Goal: Transaction & Acquisition: Purchase product/service

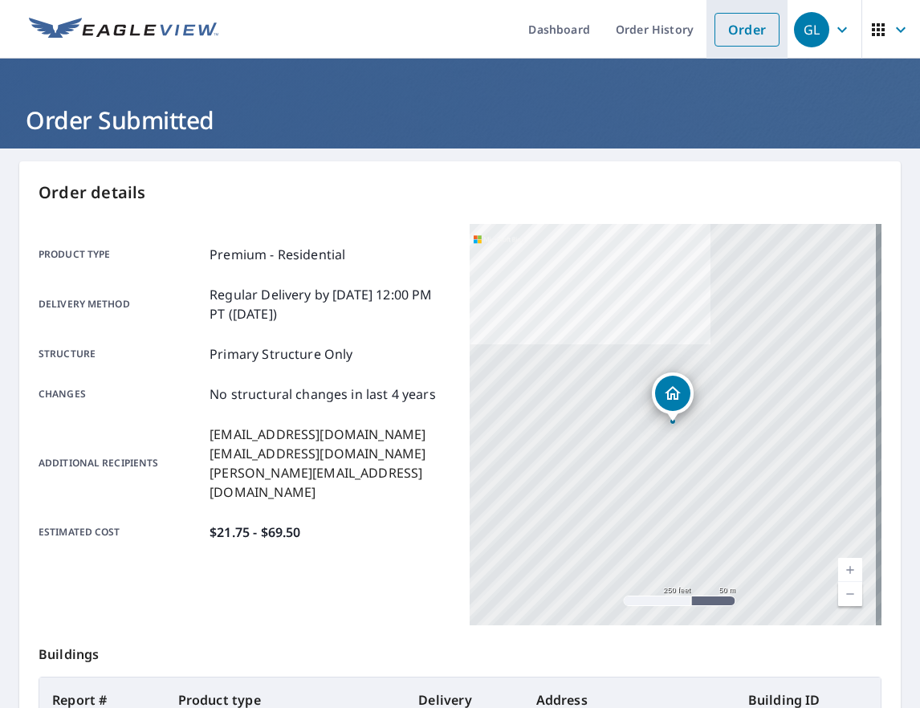
click at [745, 16] on link "Order" at bounding box center [747, 30] width 65 height 34
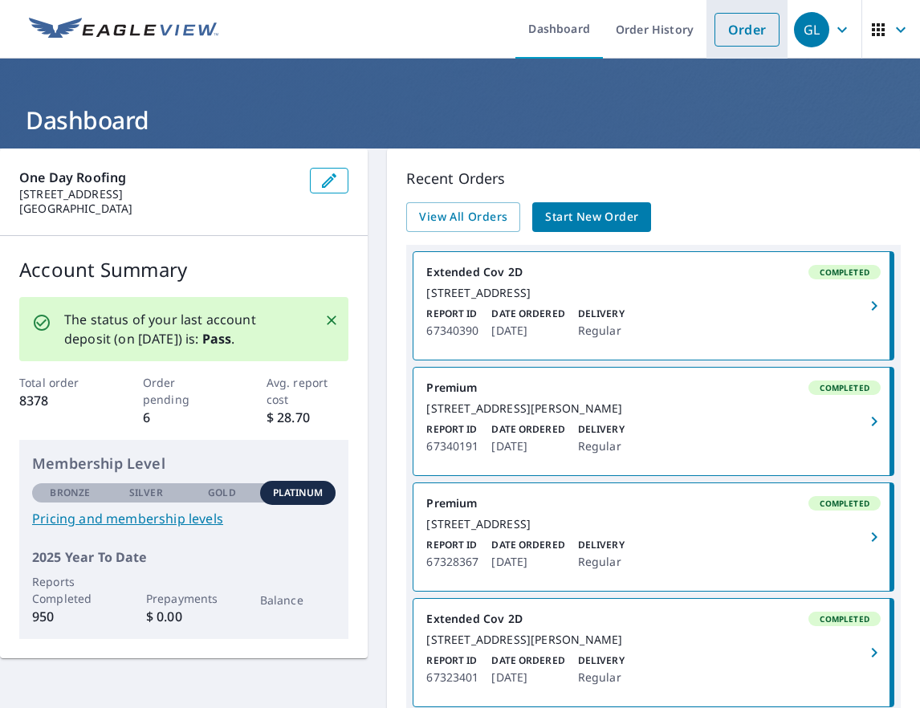
click at [751, 35] on link "Order" at bounding box center [747, 30] width 65 height 34
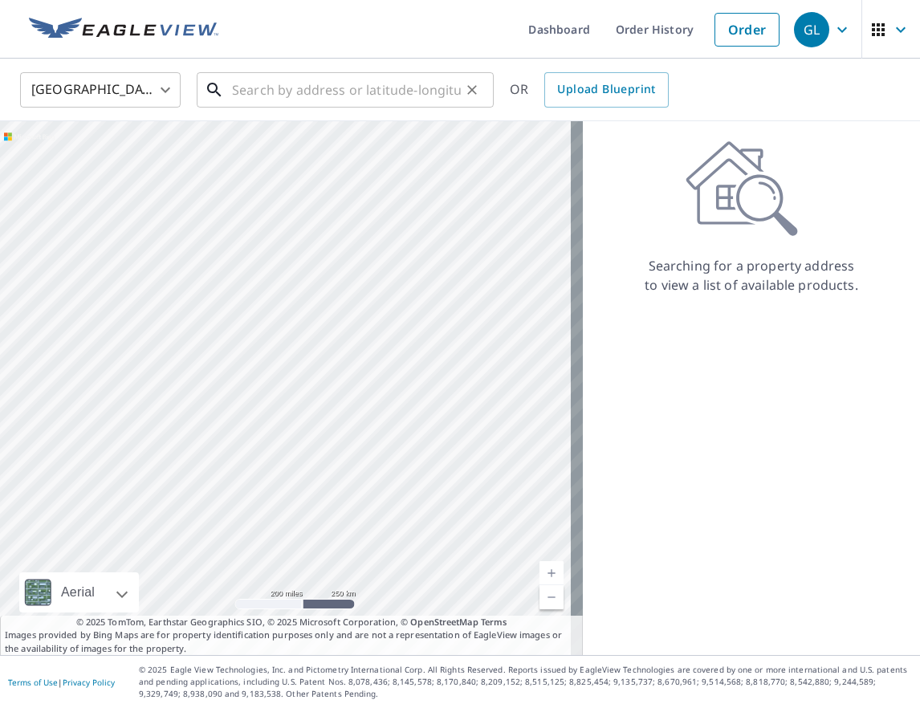
click at [280, 92] on input "text" at bounding box center [346, 89] width 229 height 45
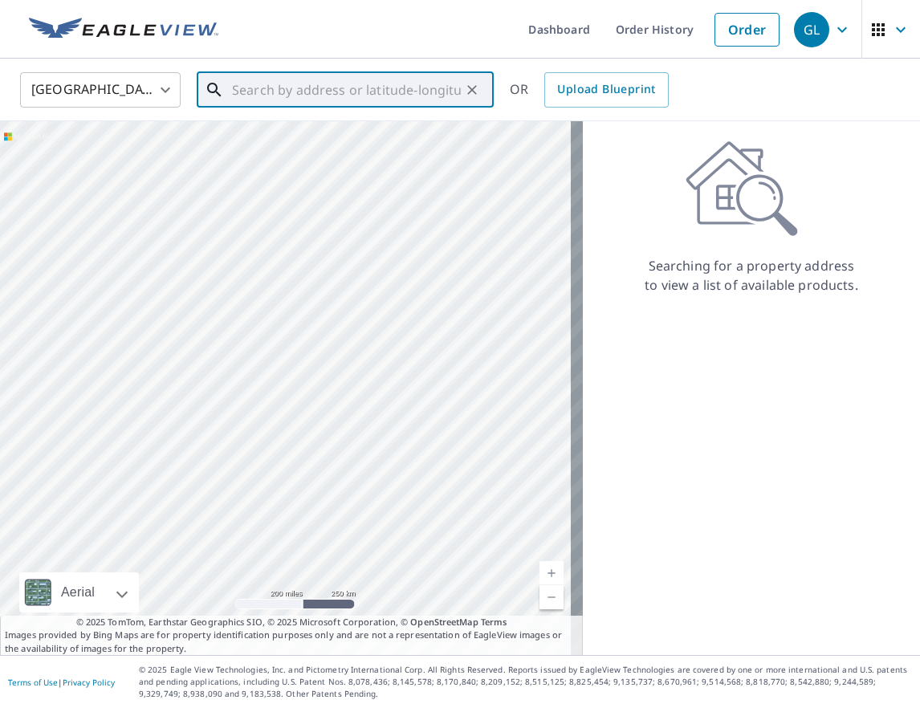
click at [296, 88] on input "text" at bounding box center [346, 89] width 229 height 45
drag, startPoint x: 325, startPoint y: 85, endPoint x: 309, endPoint y: 90, distance: 16.8
click at [325, 85] on input "text" at bounding box center [346, 89] width 229 height 45
paste input "1410 Lake Winyah Rd, Alpena"
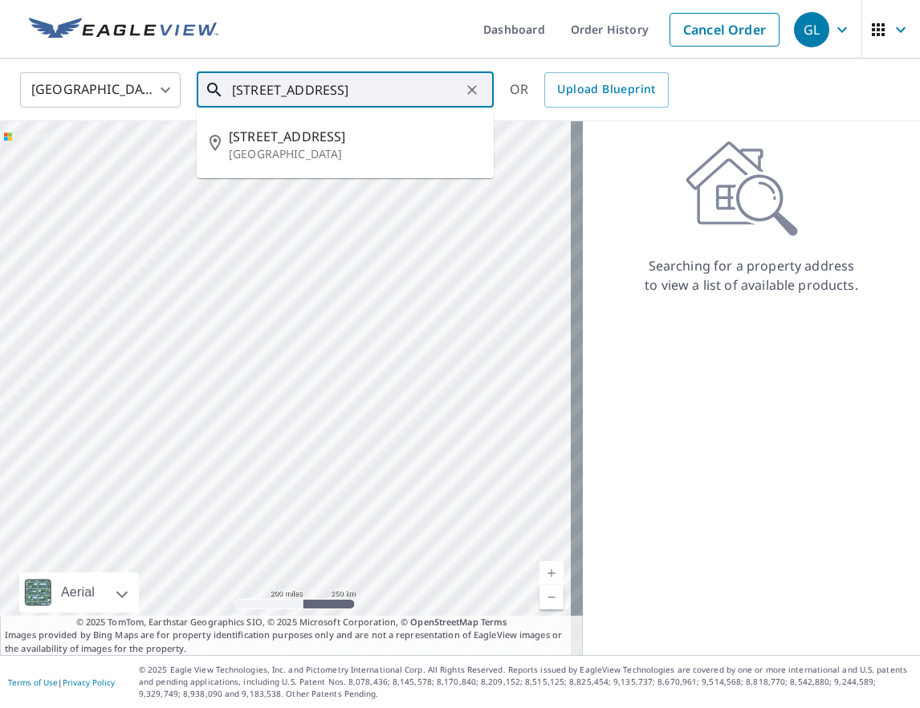
type input "1410 Lake Winyah Rd, Alpena"
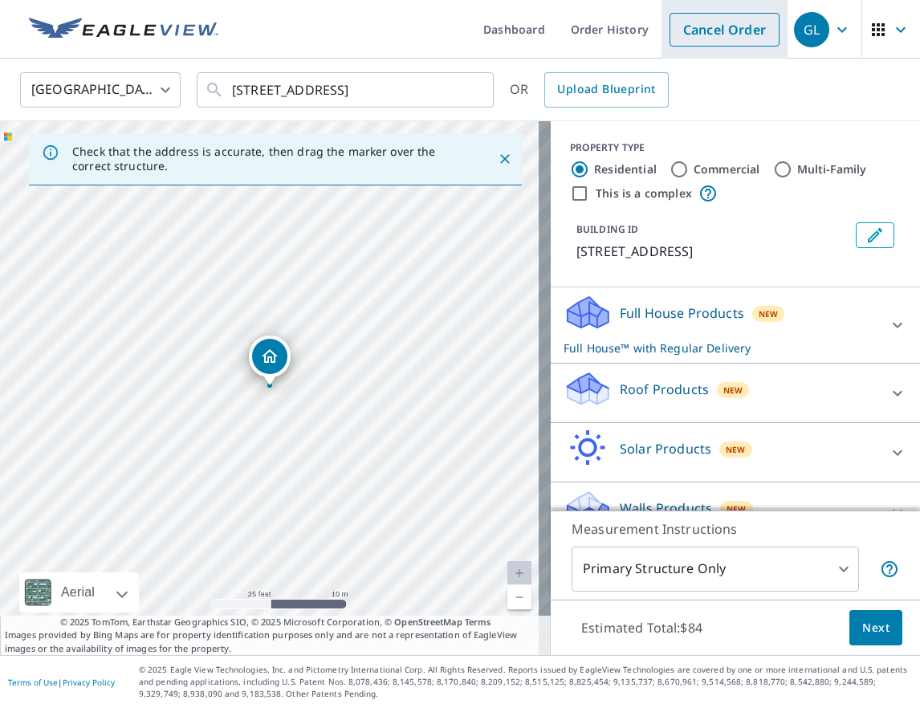
click at [695, 38] on link "Cancel Order" at bounding box center [725, 30] width 110 height 34
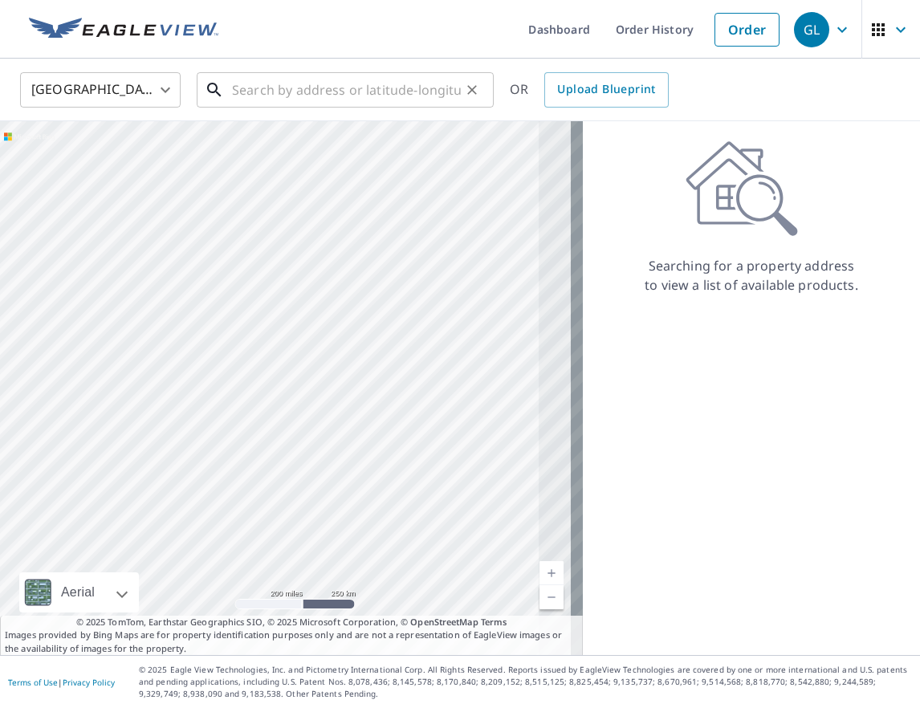
click at [330, 84] on input "text" at bounding box center [346, 89] width 229 height 45
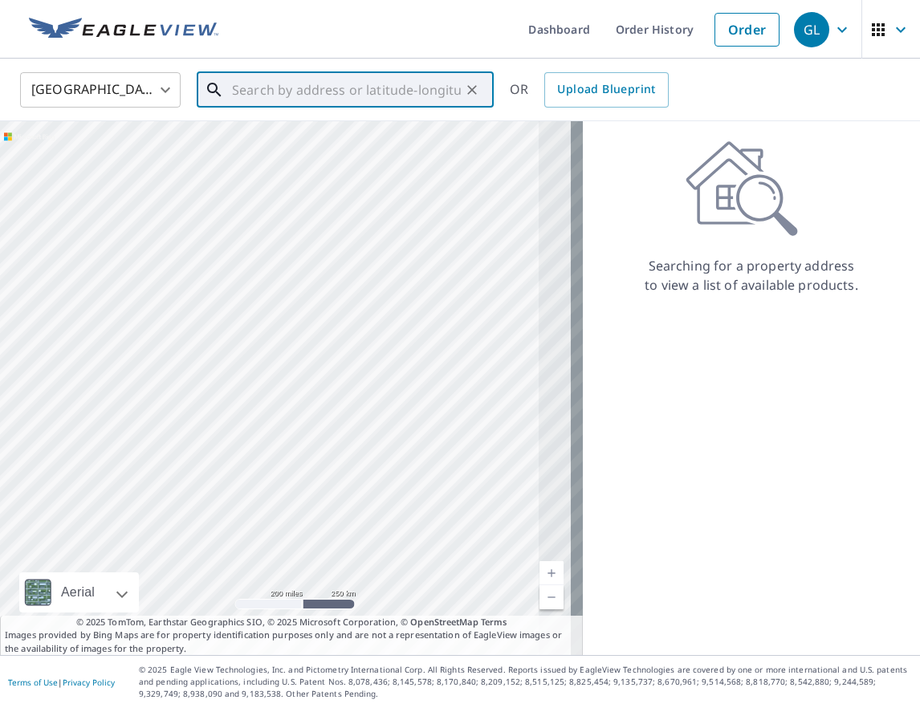
paste input "45.06755865458778, -83.50230971715504"
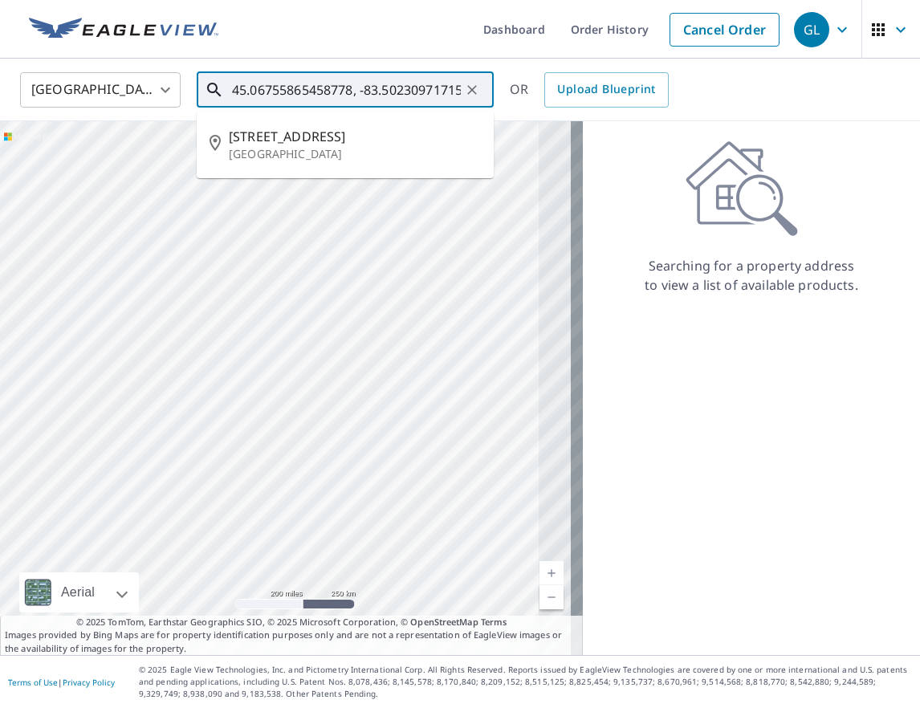
scroll to position [0, 28]
type input "45.06755865458778, -83.50230971715504"
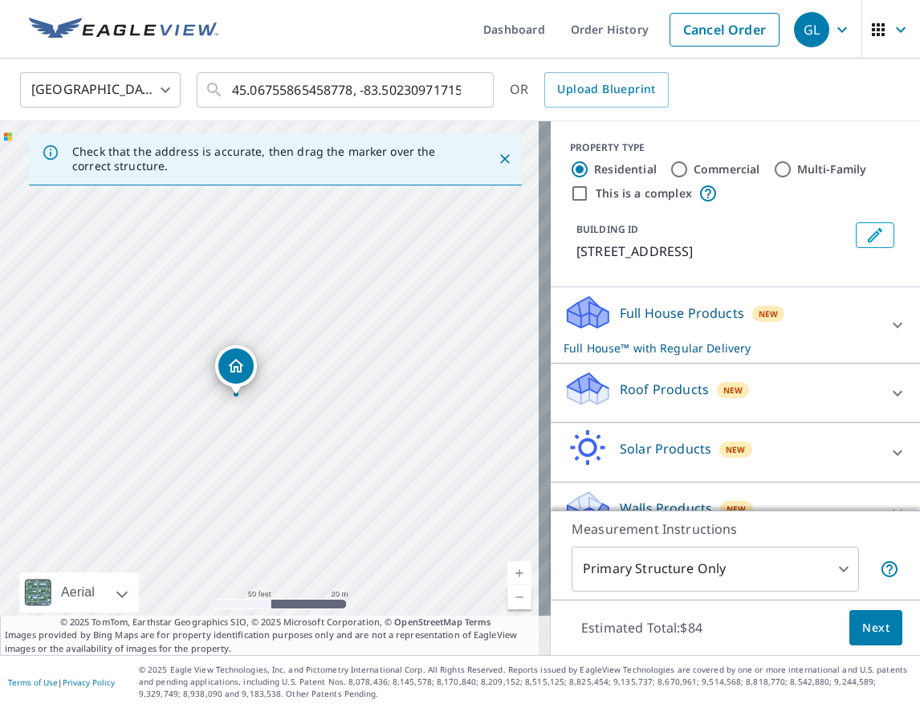
drag, startPoint x: 250, startPoint y: 427, endPoint x: 199, endPoint y: 429, distance: 50.7
click at [199, 429] on div "1410 Lake Winyah Rd Alpena, MI 49707" at bounding box center [275, 388] width 551 height 534
drag, startPoint x: 198, startPoint y: 370, endPoint x: 377, endPoint y: 341, distance: 181.6
click at [822, 374] on div "Roof Products New" at bounding box center [721, 393] width 315 height 46
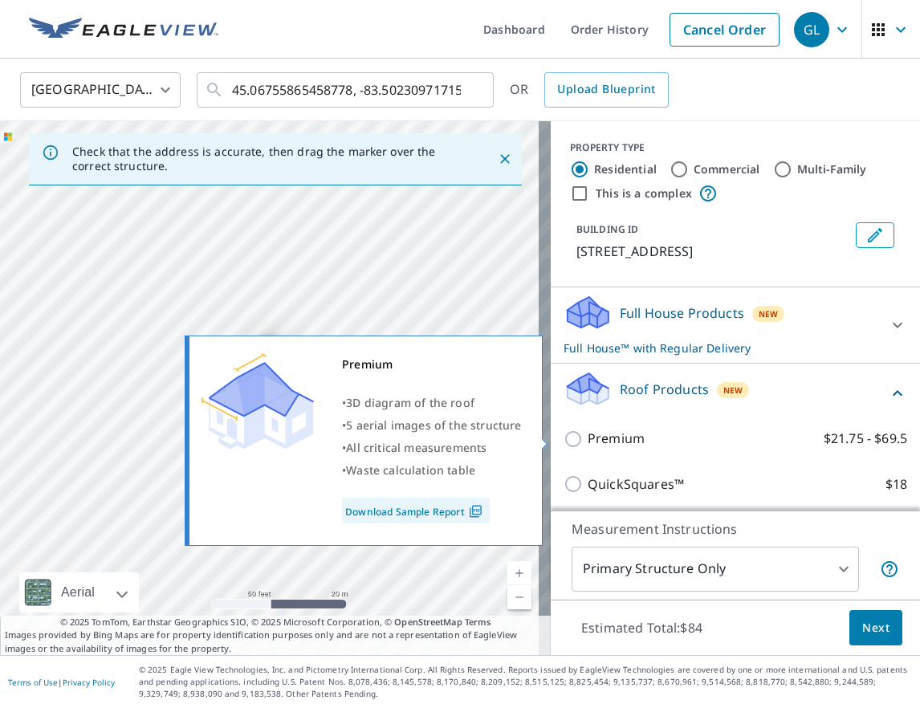
click at [566, 443] on input "Premium $21.75 - $69.5" at bounding box center [576, 439] width 24 height 19
checkbox input "true"
checkbox input "false"
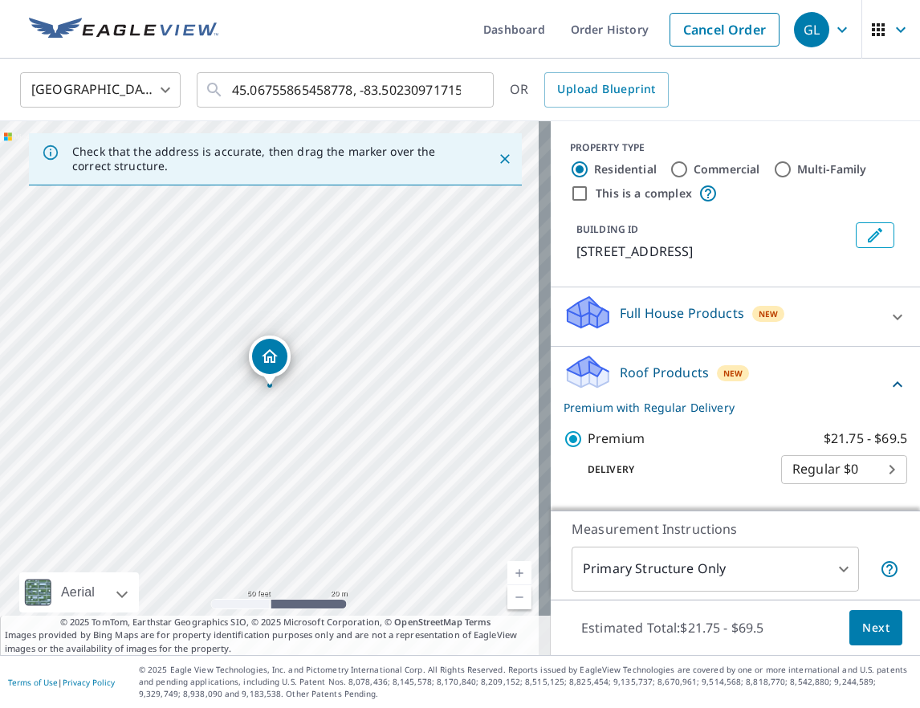
click at [863, 626] on span "Next" at bounding box center [876, 628] width 27 height 20
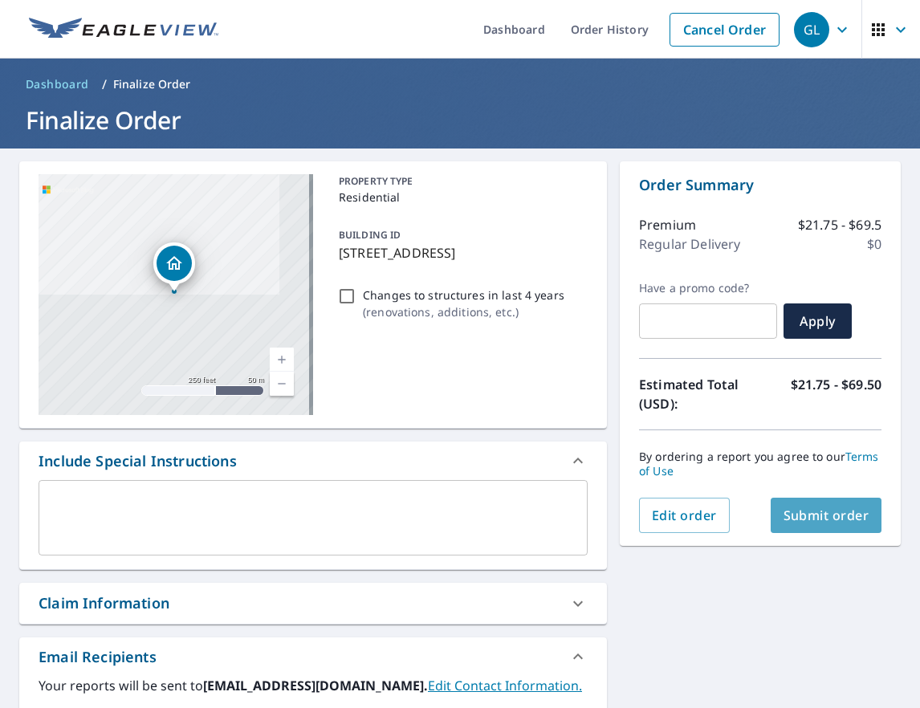
click at [799, 518] on span "Submit order" at bounding box center [827, 516] width 86 height 18
checkbox input "true"
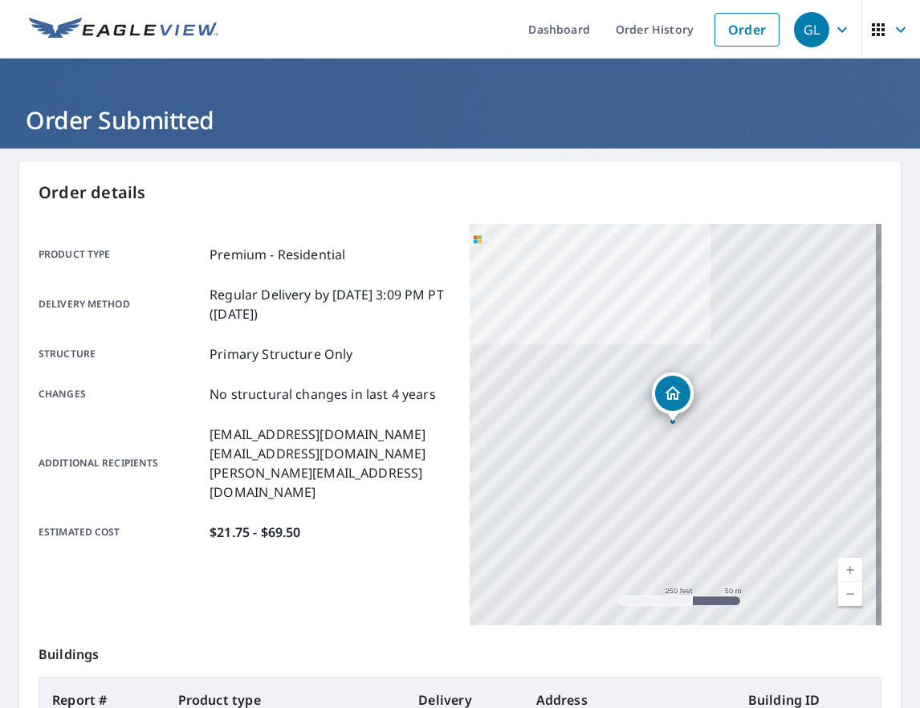
drag, startPoint x: 730, startPoint y: 29, endPoint x: 313, endPoint y: 48, distance: 417.3
click at [729, 29] on link "Order" at bounding box center [747, 30] width 65 height 34
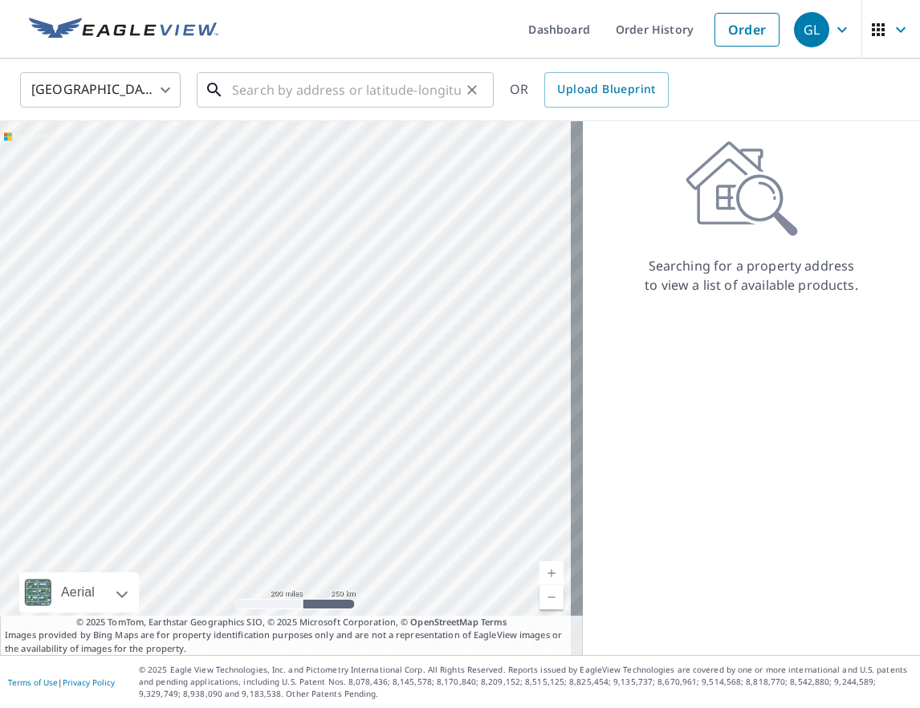
click at [305, 92] on input "text" at bounding box center [346, 89] width 229 height 45
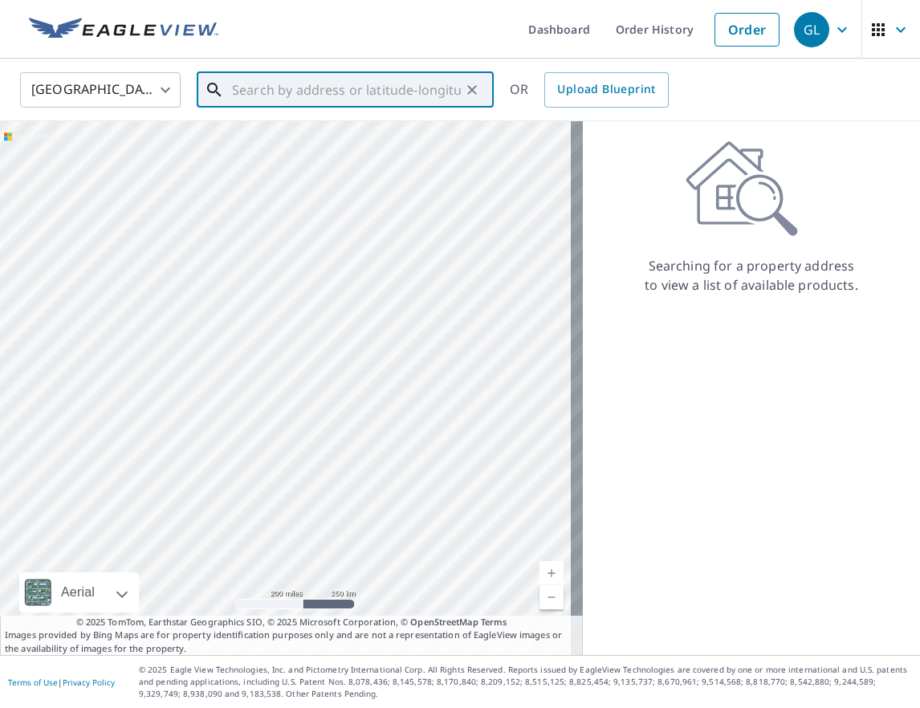
paste input "3209 View Ln, Corsicana, TX 75110"
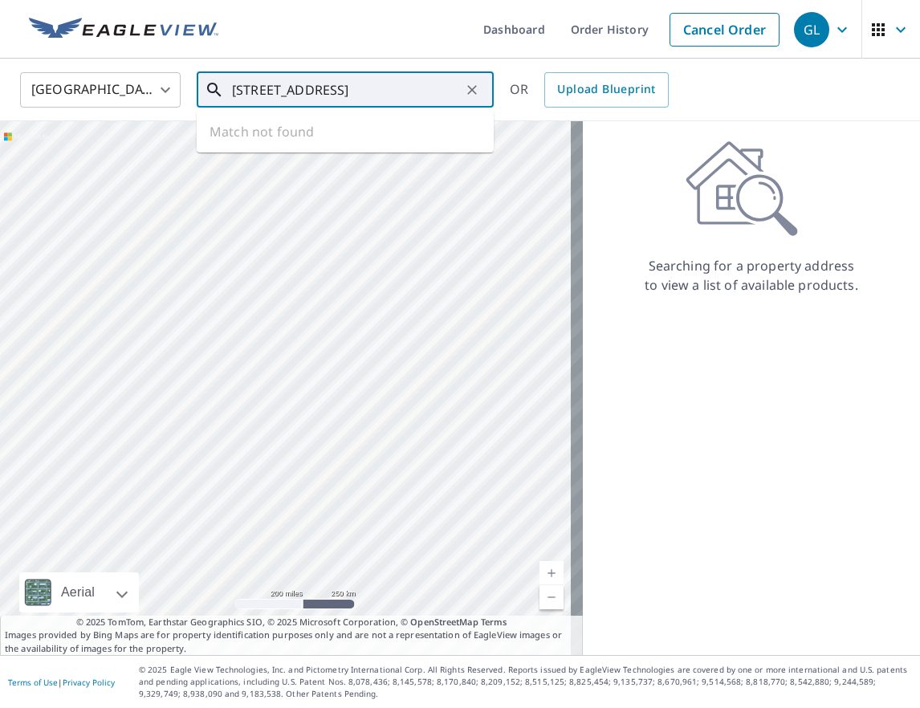
type input "3209 View Ln, Corsicana, TX 75110"
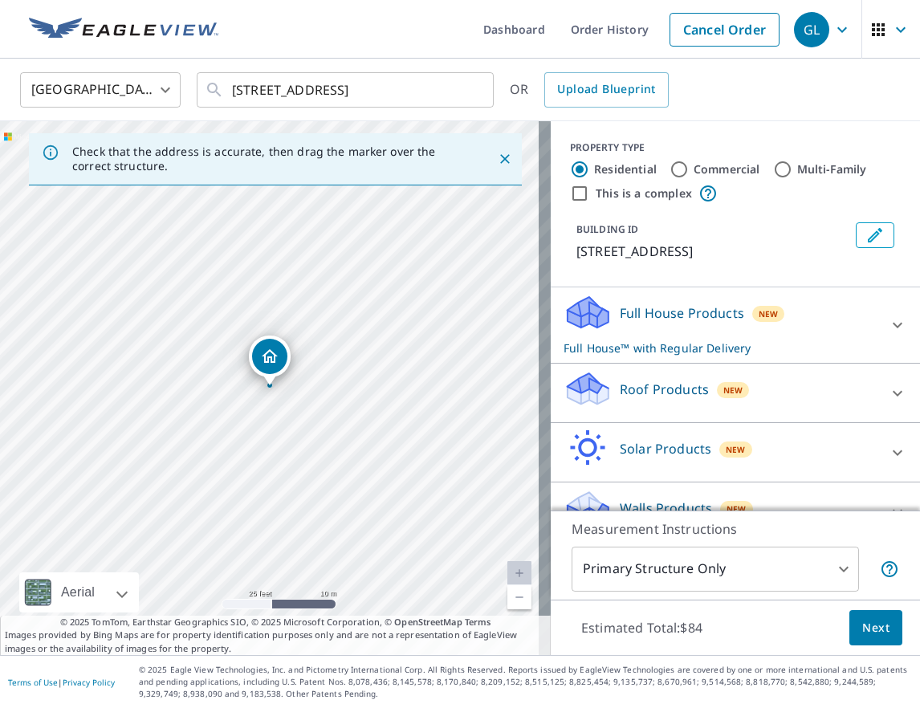
click at [860, 408] on div "Roof Products New" at bounding box center [736, 393] width 344 height 46
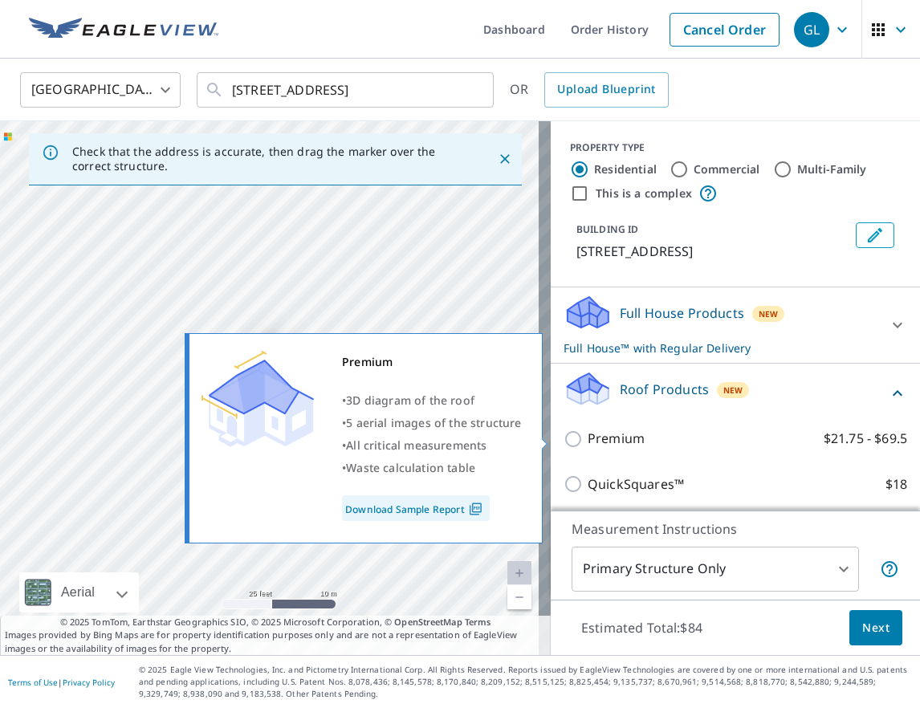
click at [564, 431] on input "Premium $21.75 - $69.5" at bounding box center [576, 439] width 24 height 19
checkbox input "true"
checkbox input "false"
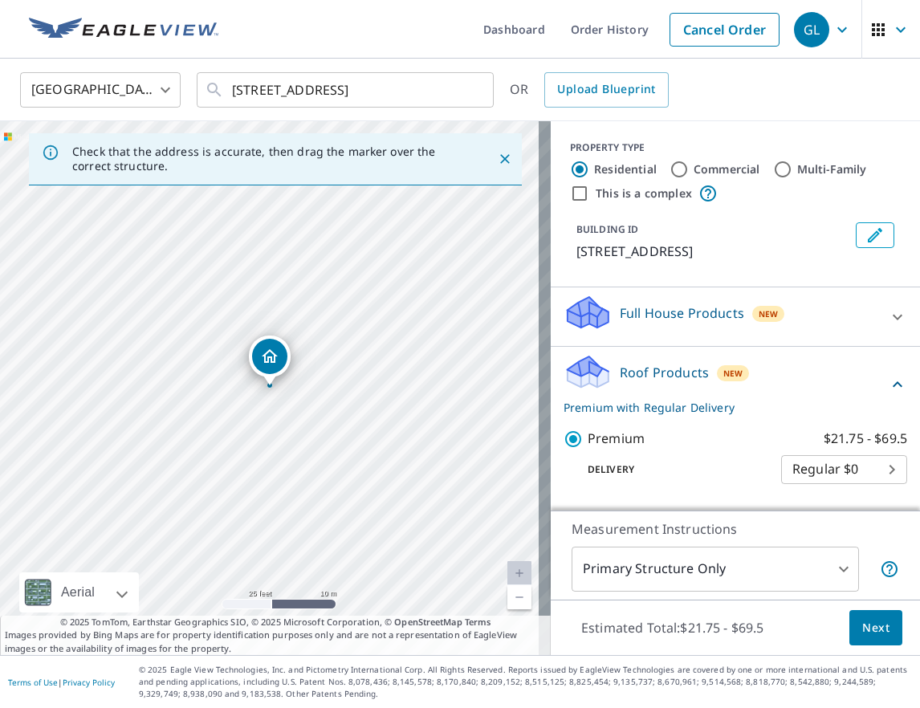
click at [867, 627] on span "Next" at bounding box center [876, 628] width 27 height 20
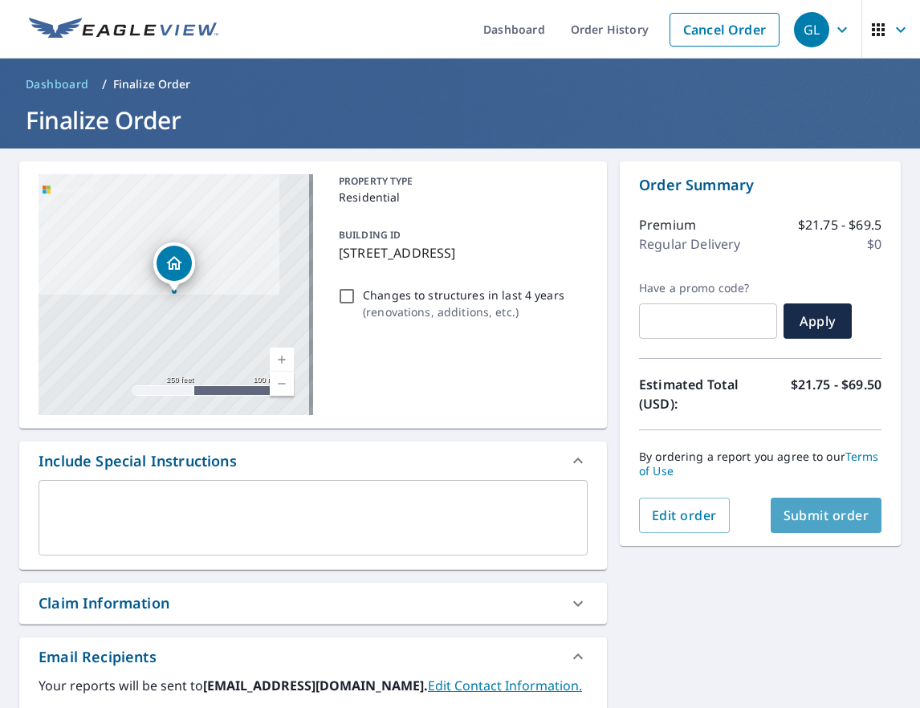
click at [799, 509] on span "Submit order" at bounding box center [827, 516] width 86 height 18
checkbox input "true"
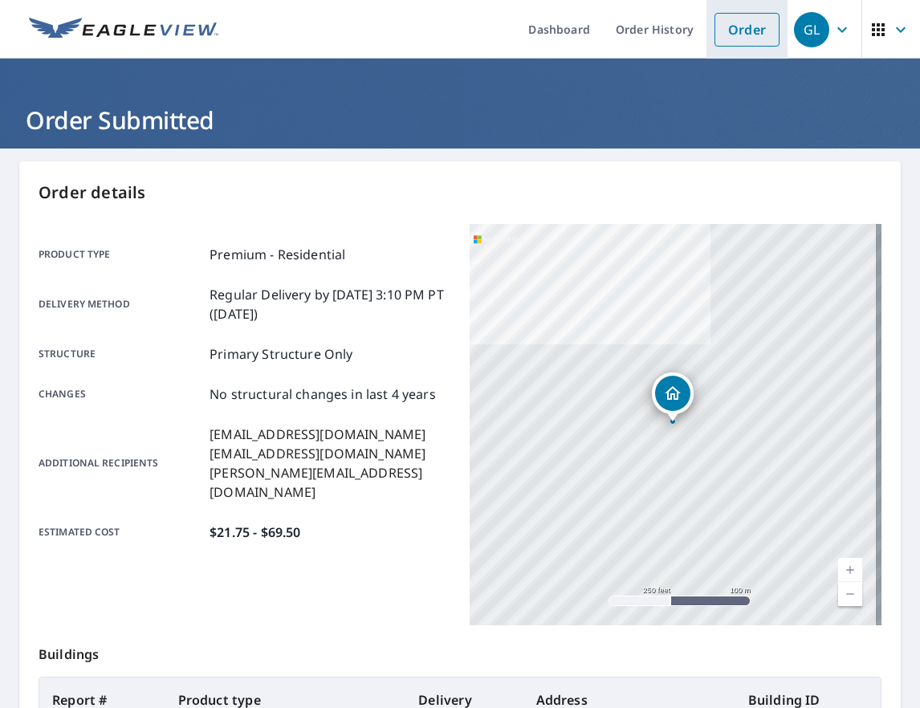
click at [716, 36] on link "Order" at bounding box center [747, 30] width 65 height 34
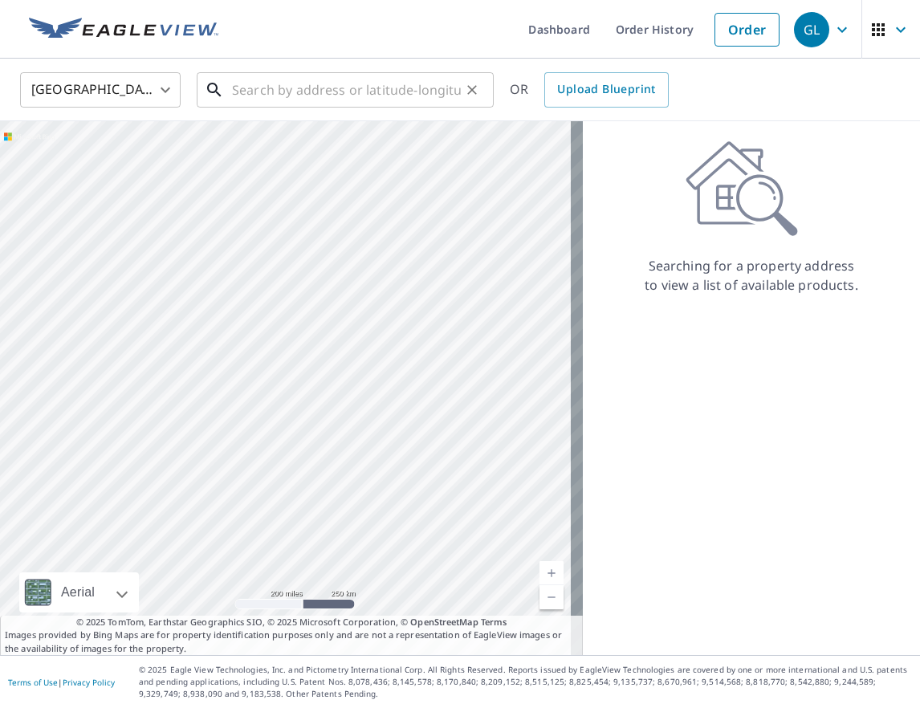
click at [256, 89] on input "text" at bounding box center [346, 89] width 229 height 45
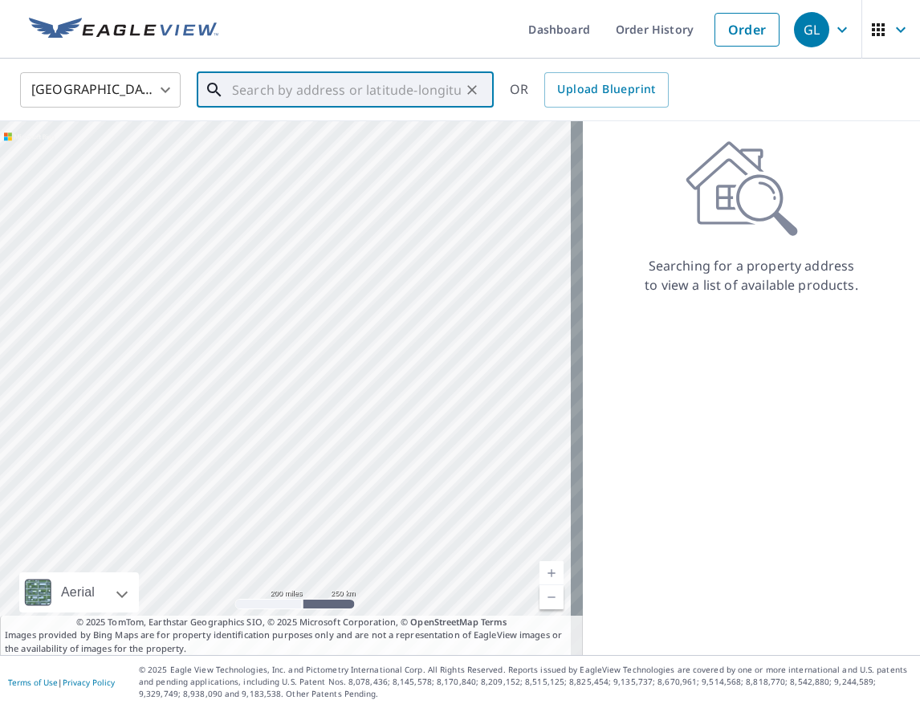
paste input "19605 Woodmont St, Harper Woods, MI 48225"
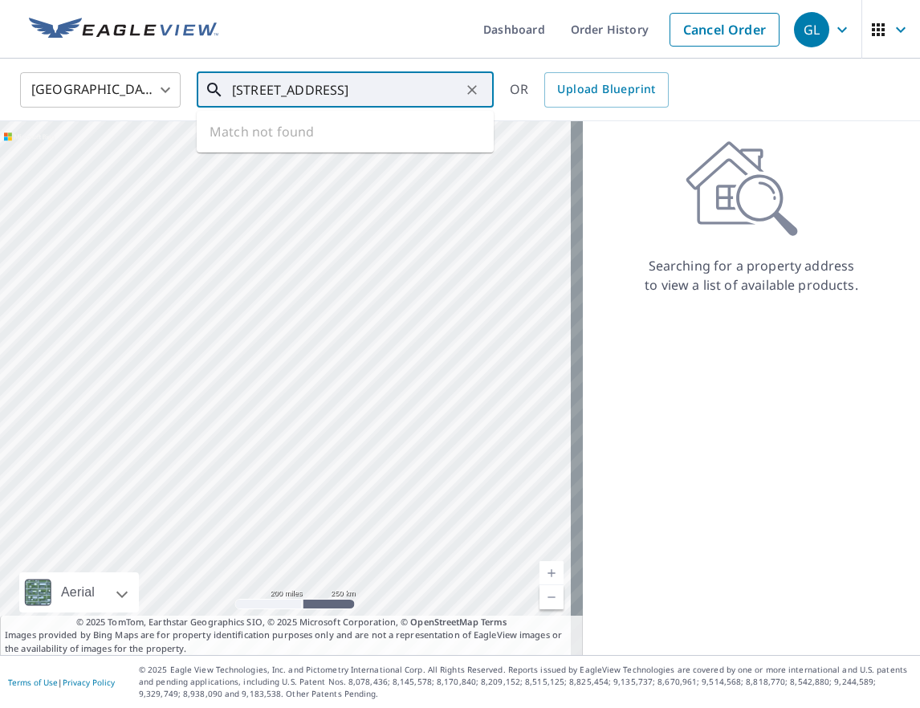
type input "19605 Woodmont St, Harper Woods, MI 48225"
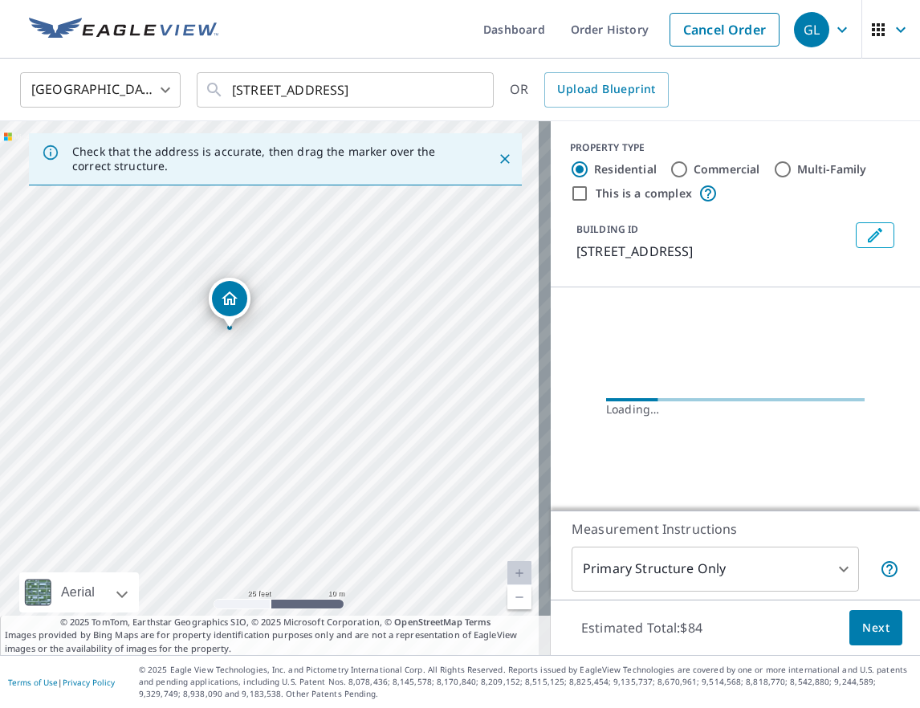
drag, startPoint x: 281, startPoint y: 404, endPoint x: 297, endPoint y: 295, distance: 110.4
click at [298, 294] on div "19605 Woodmont St Harper Woods, MI 48225" at bounding box center [275, 388] width 551 height 534
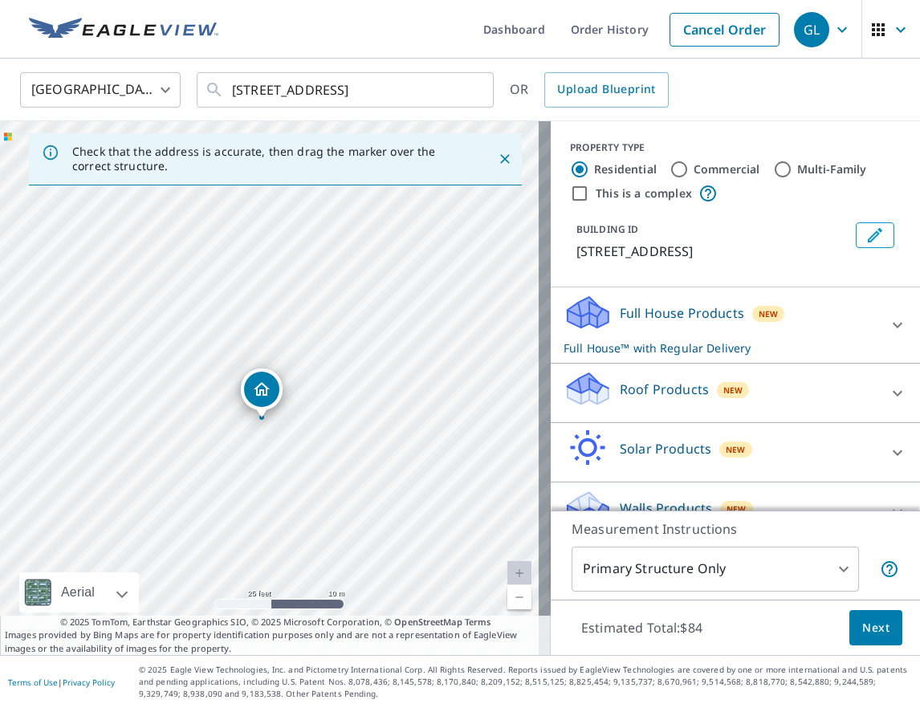
drag, startPoint x: 271, startPoint y: 365, endPoint x: 258, endPoint y: 391, distance: 29.1
click at [851, 416] on div "Roof Products New" at bounding box center [721, 393] width 315 height 46
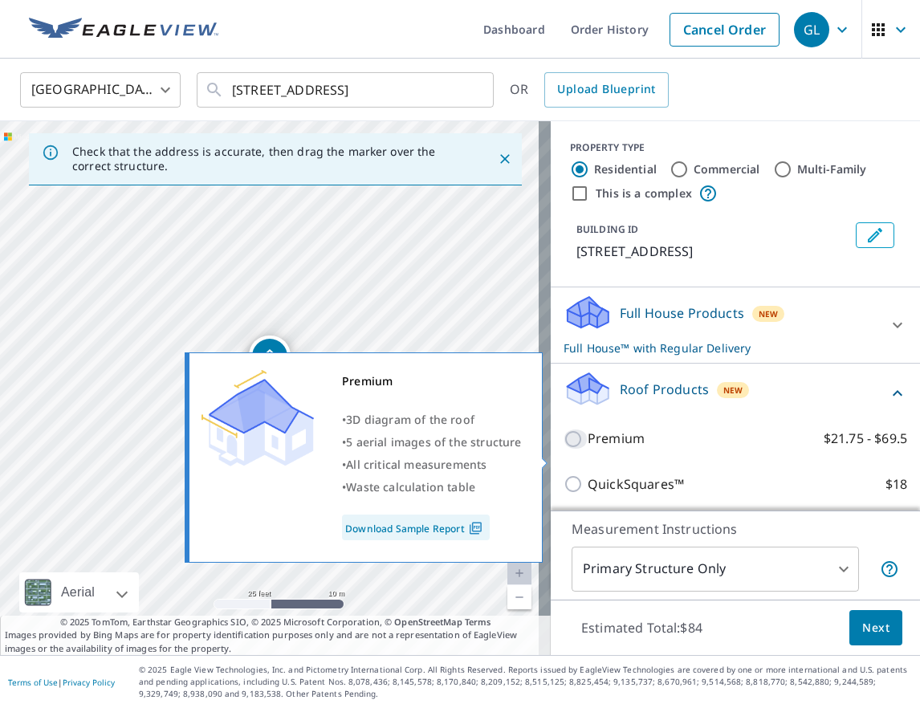
click at [564, 449] on input "Premium $21.75 - $69.5" at bounding box center [576, 439] width 24 height 19
checkbox input "true"
checkbox input "false"
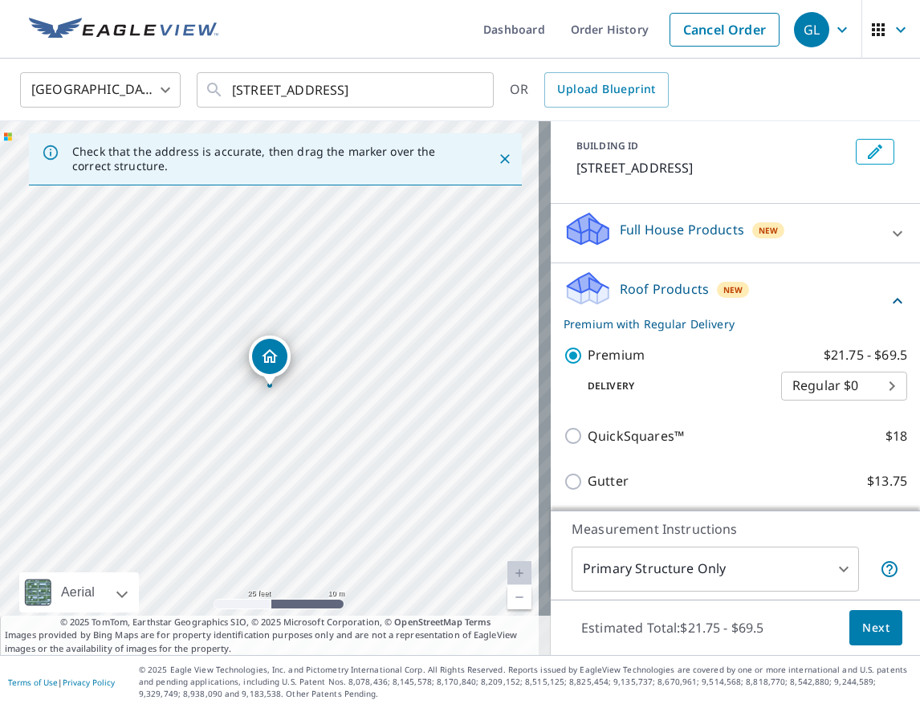
scroll to position [88, 0]
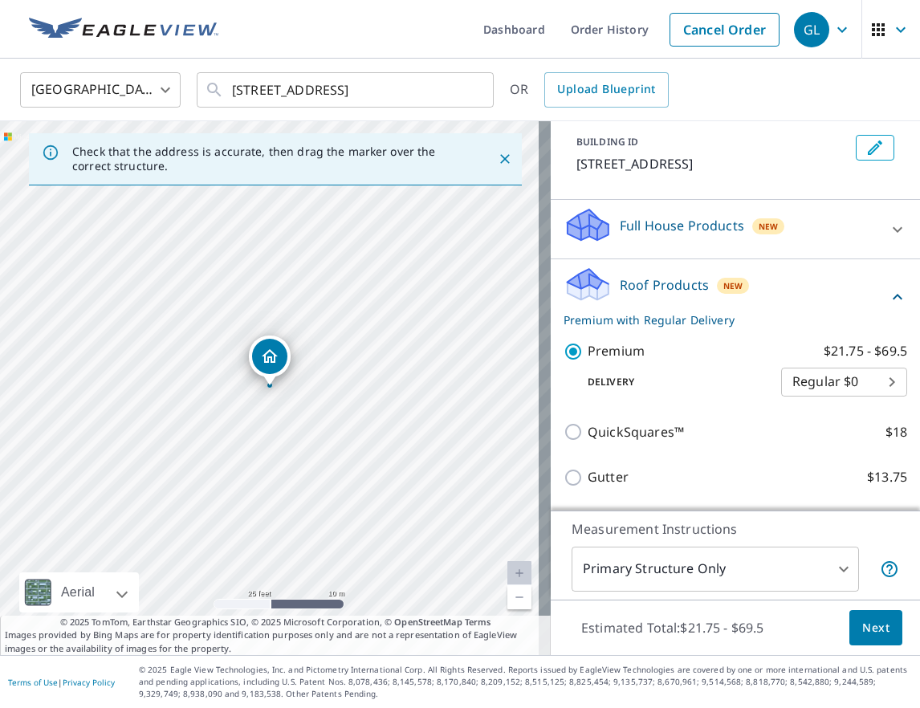
click at [859, 638] on button "Next" at bounding box center [876, 628] width 53 height 36
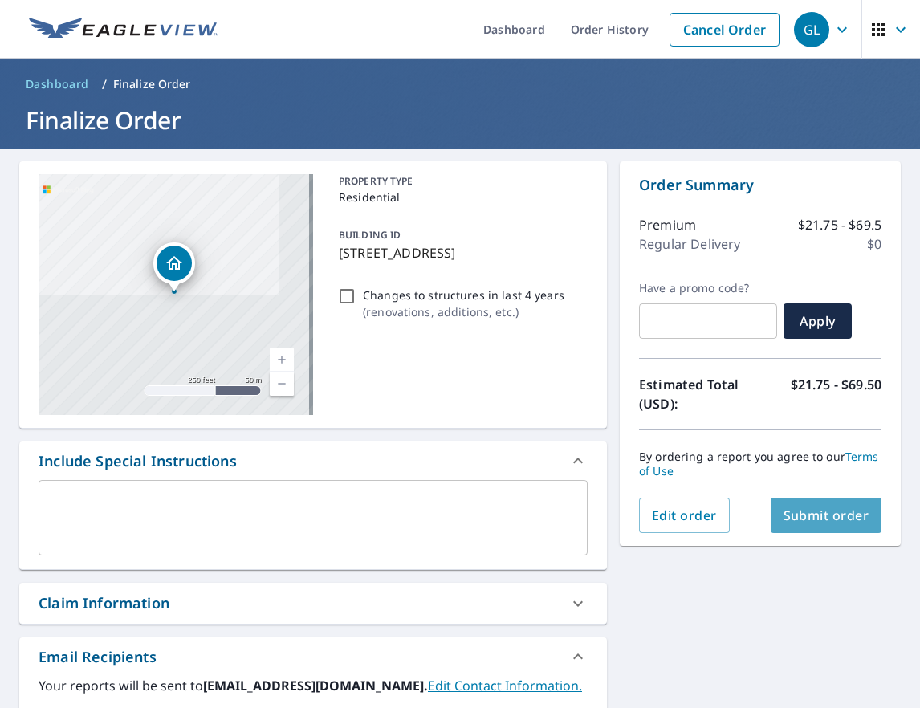
click at [806, 521] on span "Submit order" at bounding box center [827, 516] width 86 height 18
checkbox input "true"
